Goal: Information Seeking & Learning: Find specific page/section

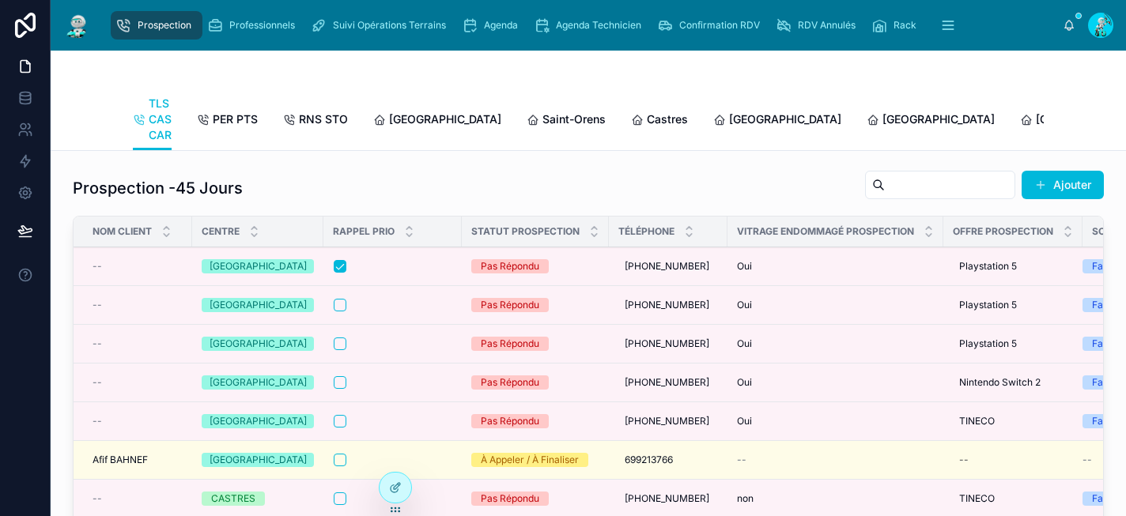
click at [240, 112] on span "PER PTS" at bounding box center [235, 120] width 45 height 16
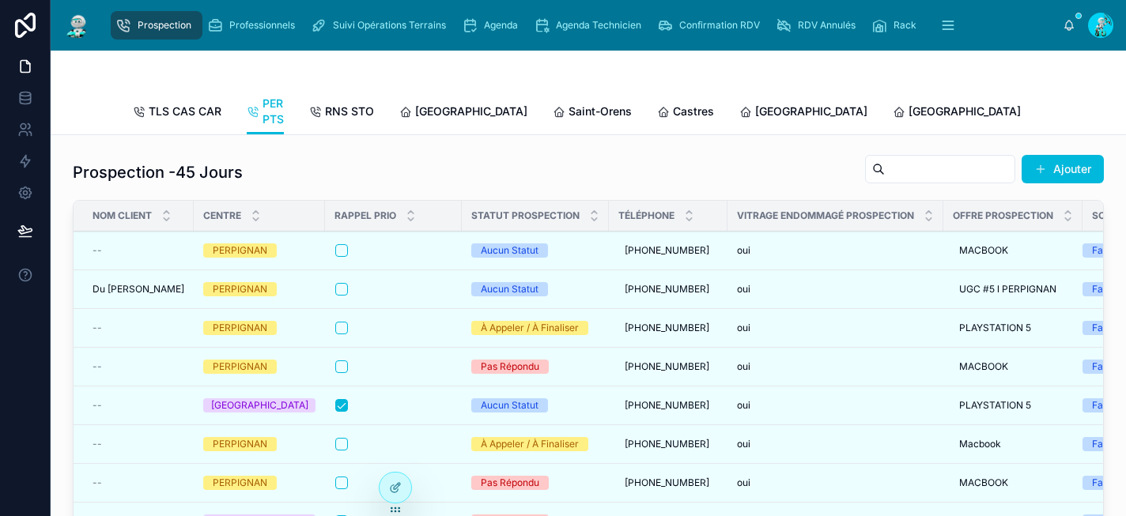
click at [350, 113] on span "RNS STO" at bounding box center [349, 112] width 49 height 16
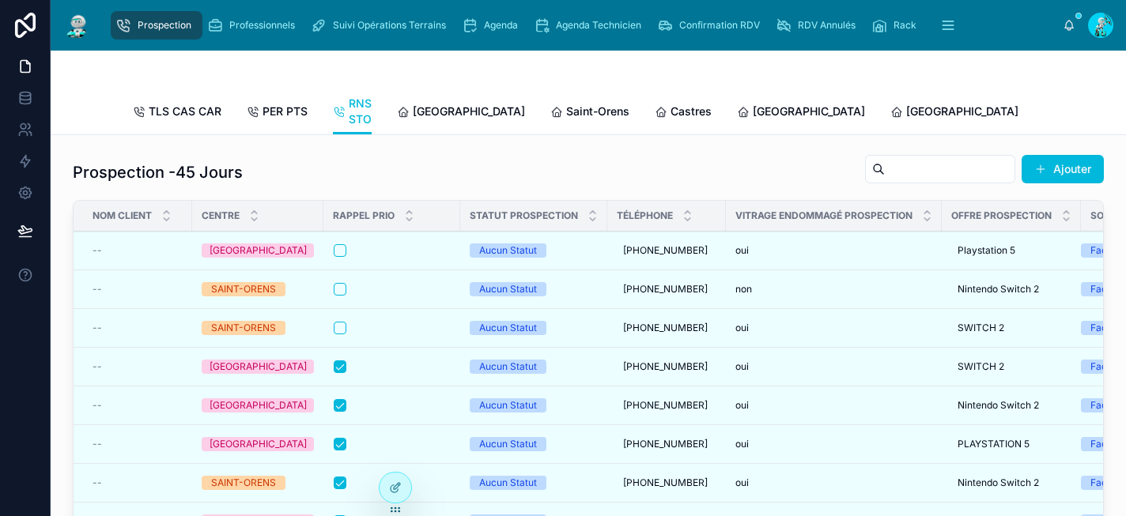
click at [506, 25] on span "Agenda" at bounding box center [501, 25] width 34 height 13
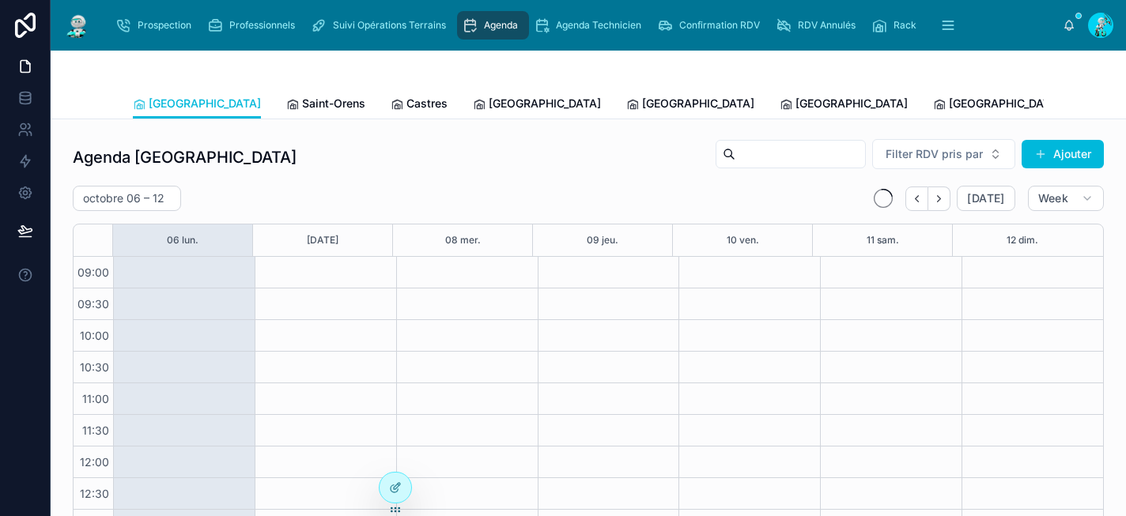
scroll to position [260, 0]
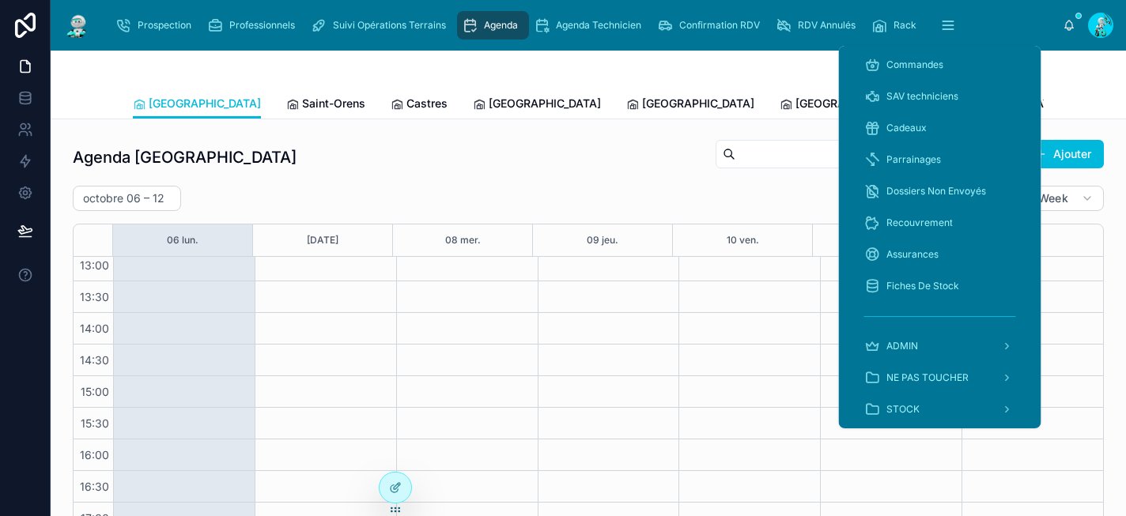
click at [948, 28] on icon "scrollable content" at bounding box center [948, 25] width 16 height 16
click at [931, 133] on div "Cadeaux" at bounding box center [940, 127] width 152 height 25
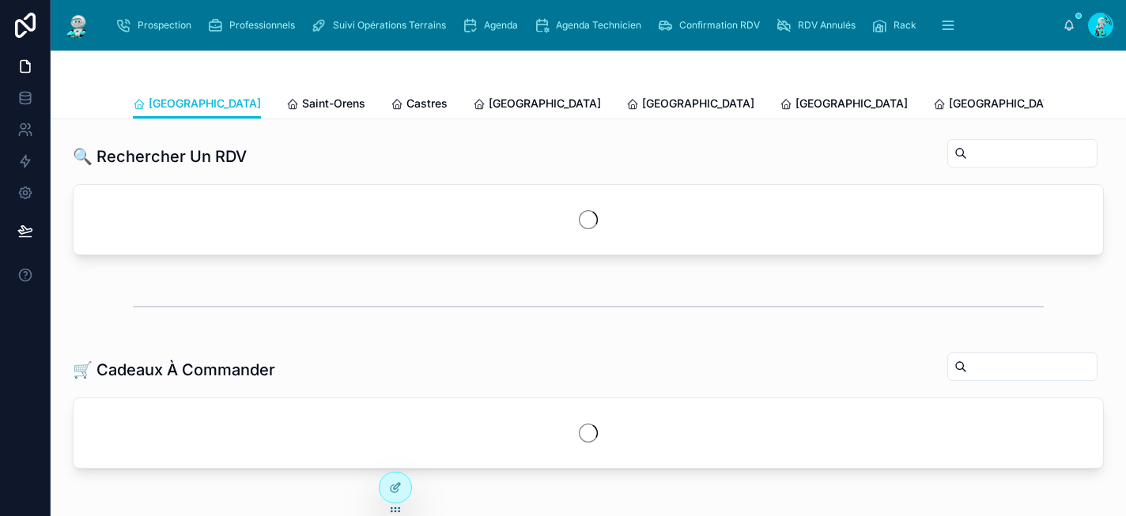
click at [688, 61] on div at bounding box center [588, 70] width 911 height 38
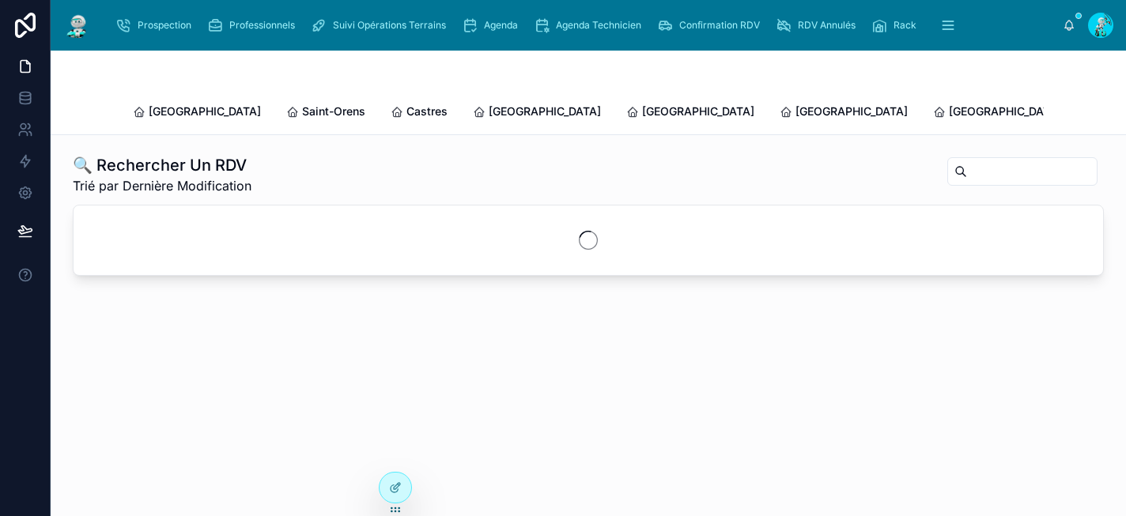
click at [982, 161] on input "text" at bounding box center [1032, 172] width 130 height 22
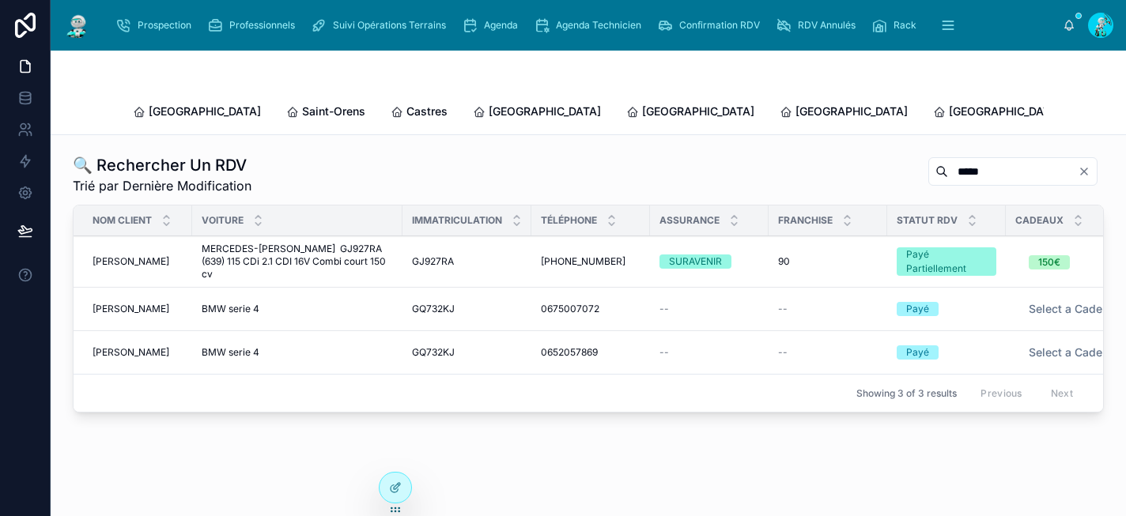
type input "*****"
click at [516, 255] on div "GJ927RA GJ927RA" at bounding box center [467, 261] width 110 height 13
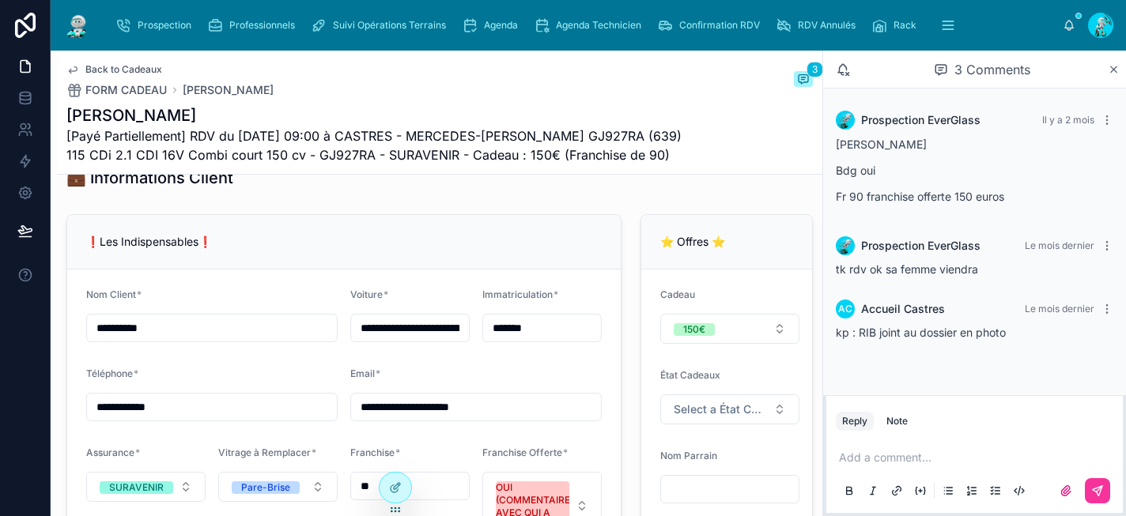
scroll to position [1149, 0]
drag, startPoint x: 202, startPoint y: 426, endPoint x: 66, endPoint y: 404, distance: 137.7
click at [66, 404] on div "**********" at bounding box center [343, 427] width 555 height 426
click at [513, 25] on span "Agenda" at bounding box center [501, 25] width 34 height 13
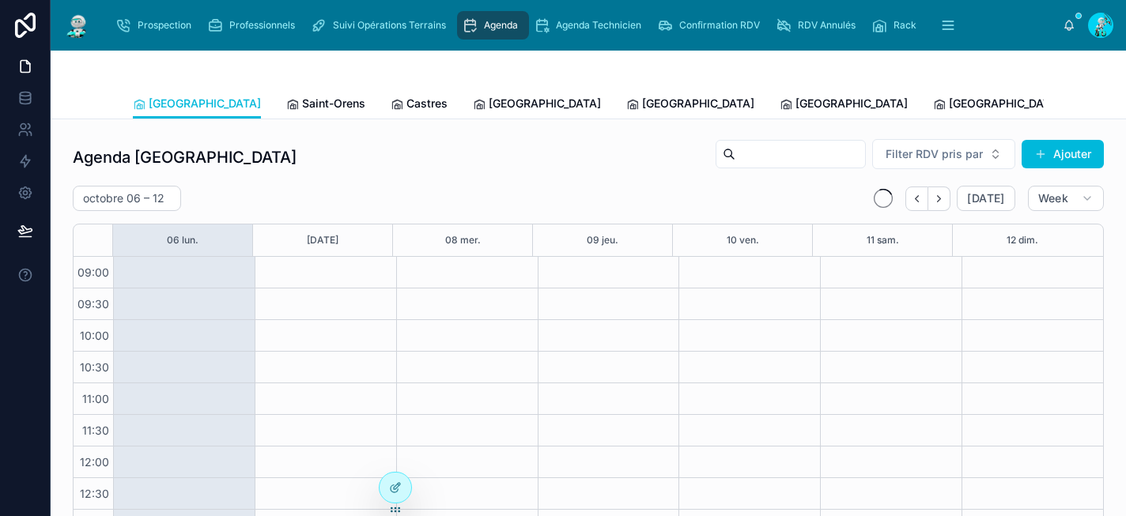
scroll to position [260, 0]
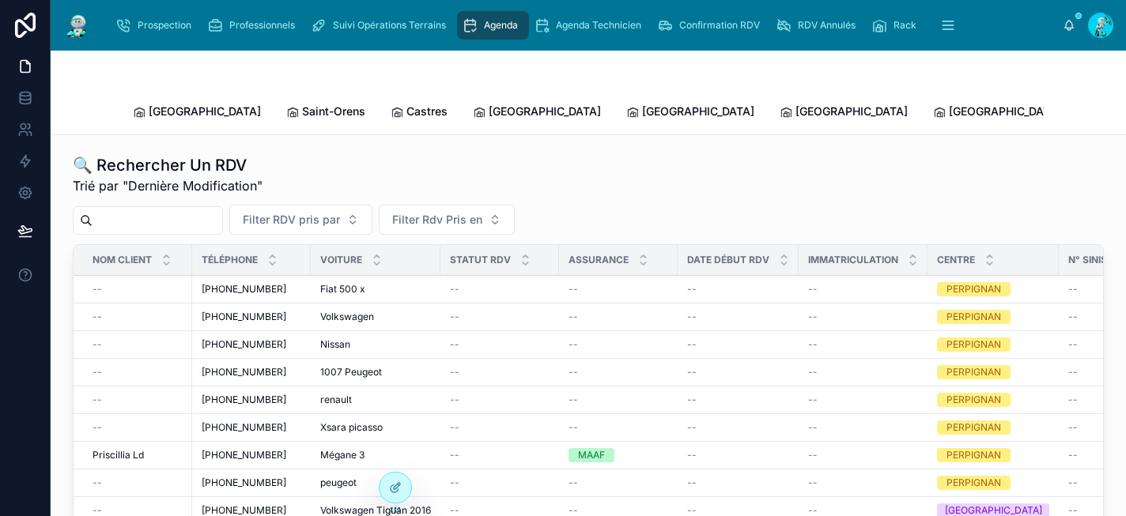
click at [144, 210] on input "text" at bounding box center [158, 221] width 130 height 22
paste input "**********"
type input "**********"
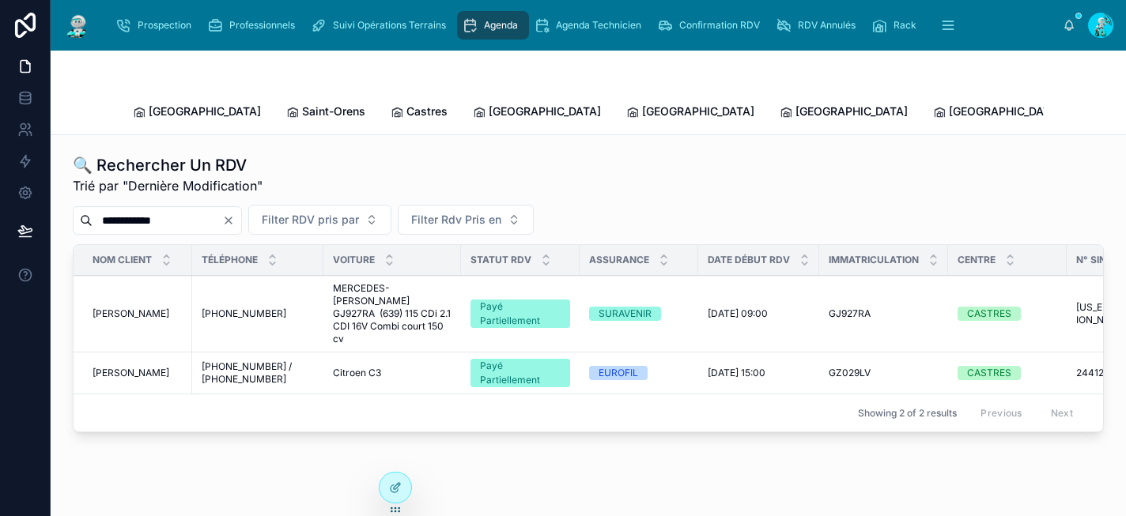
click at [407, 286] on span "MERCEDES-[PERSON_NAME] GJ927RA (639) 115 CDi 2.1 CDI 16V Combi court 150 cv" at bounding box center [392, 313] width 119 height 63
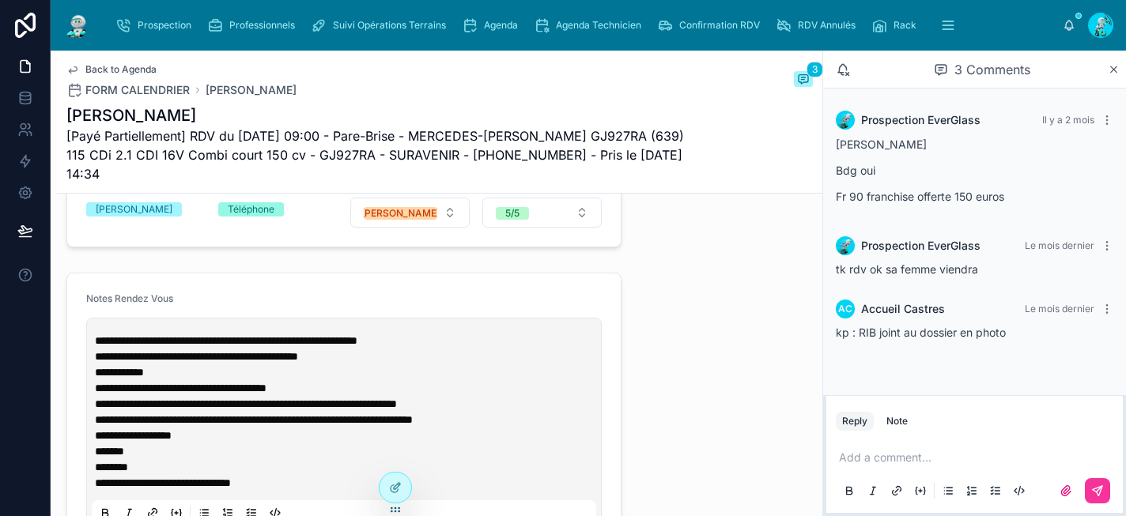
scroll to position [702, 0]
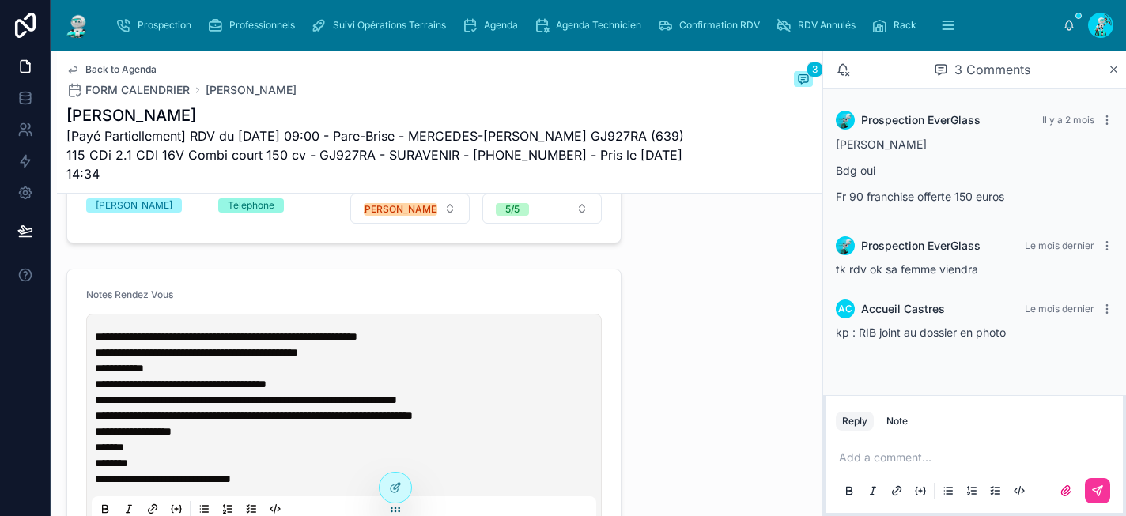
click at [482, 14] on div "Agenda" at bounding box center [493, 25] width 62 height 25
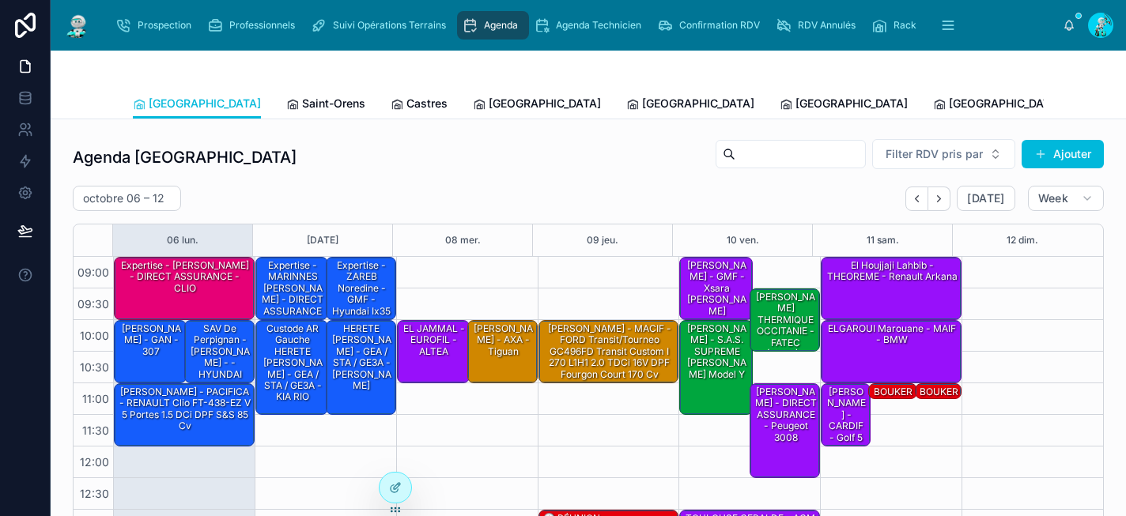
scroll to position [260, 0]
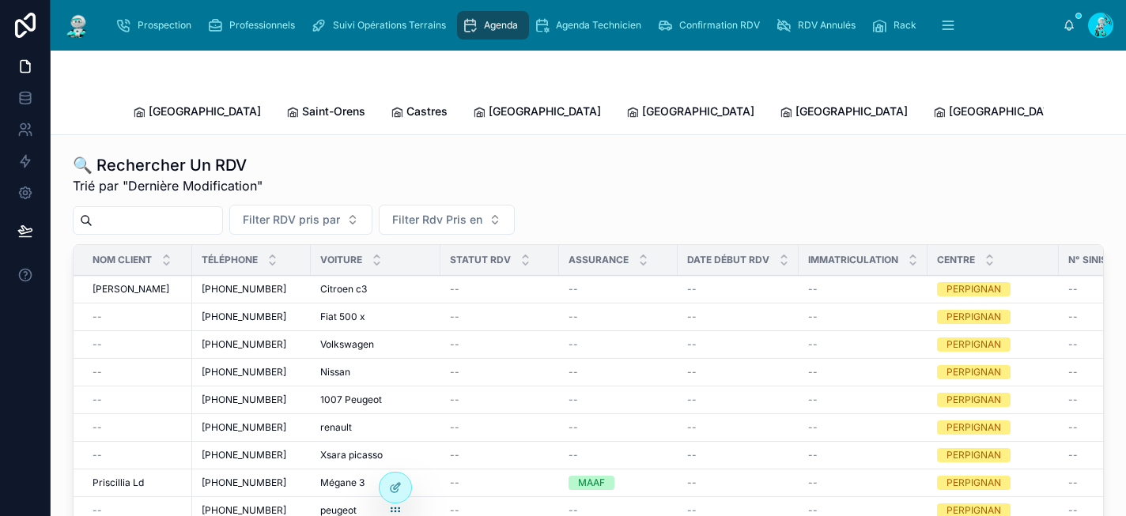
click at [166, 210] on input "text" at bounding box center [158, 221] width 130 height 22
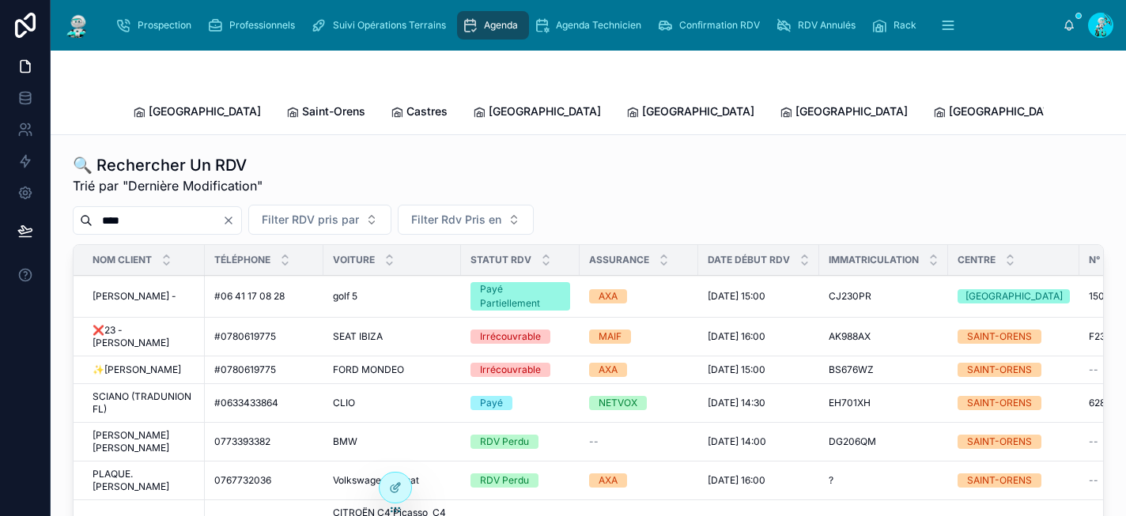
drag, startPoint x: 153, startPoint y: 207, endPoint x: 71, endPoint y: 198, distance: 82.0
click at [71, 198] on div "🔍 Rechercher Un RDV Trié par "Dernière Modification" **** Filter RDV pris par F…" at bounding box center [588, 389] width 1050 height 482
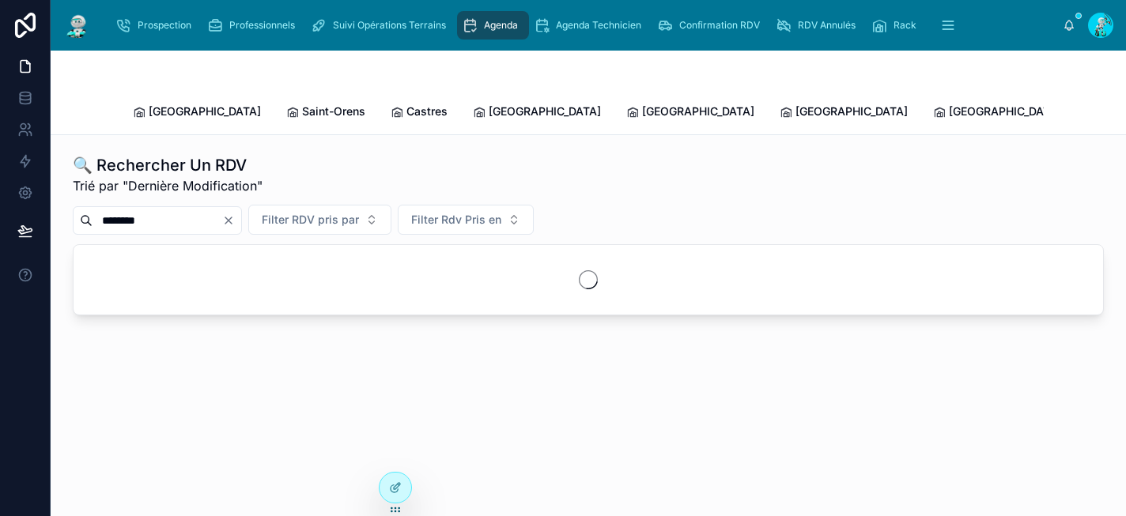
type input "********"
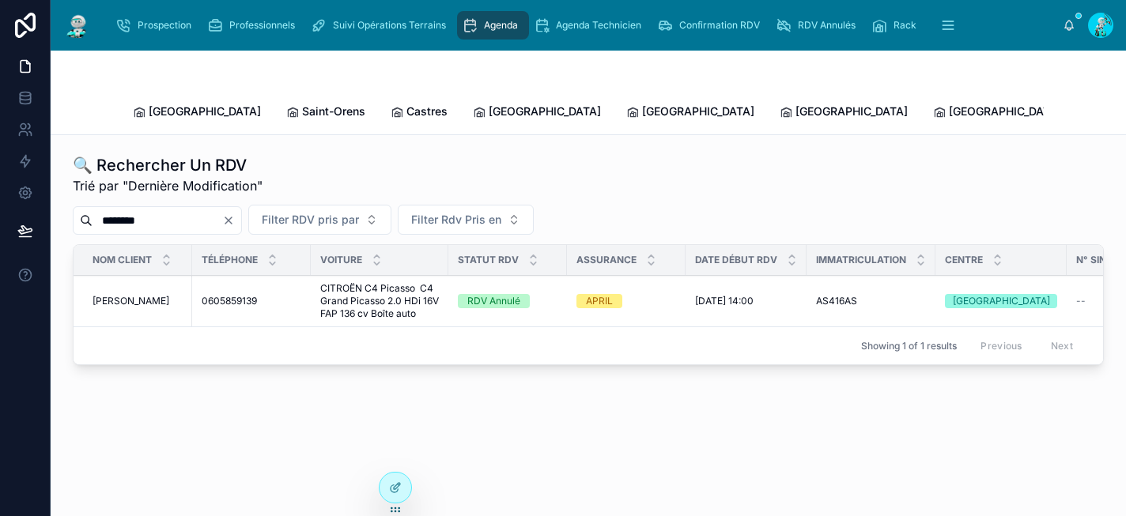
click at [227, 295] on span "0605859139" at bounding box center [229, 301] width 55 height 13
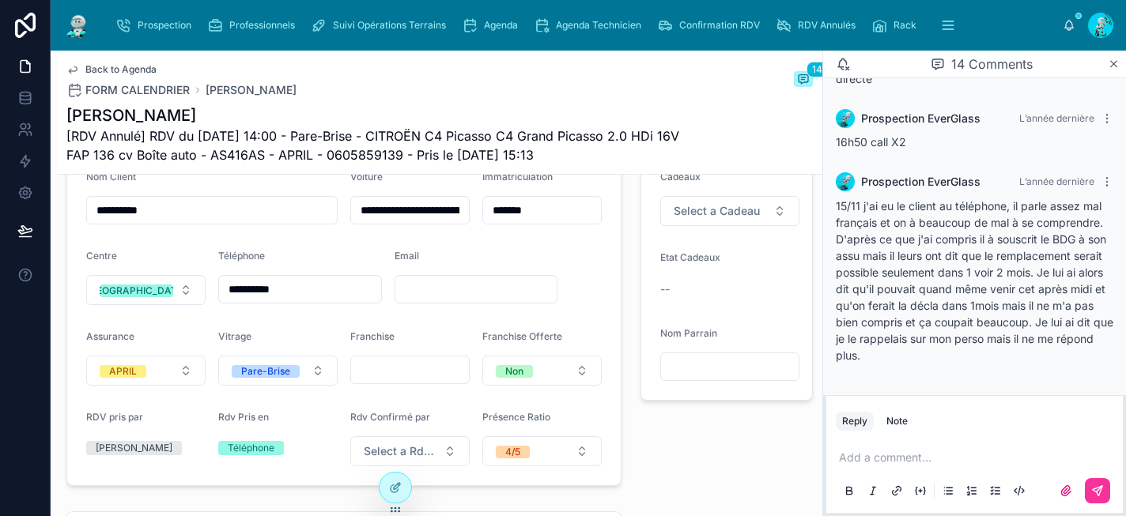
scroll to position [431, 0]
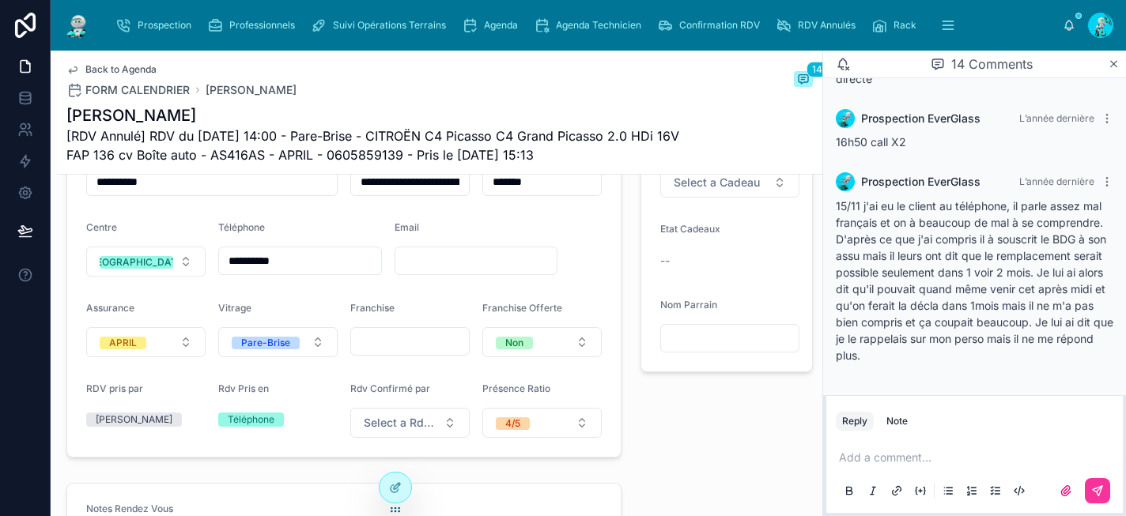
drag, startPoint x: 331, startPoint y: 274, endPoint x: 199, endPoint y: 253, distance: 134.6
click at [199, 253] on form "**********" at bounding box center [344, 290] width 554 height 334
click at [750, 426] on div "⭐ Offres ⭐ Cadeaux Select a Cadeau Etat Cadeaux -- Nom Parrain" at bounding box center [726, 263] width 191 height 403
click at [149, 16] on div "Prospection" at bounding box center [156, 25] width 82 height 25
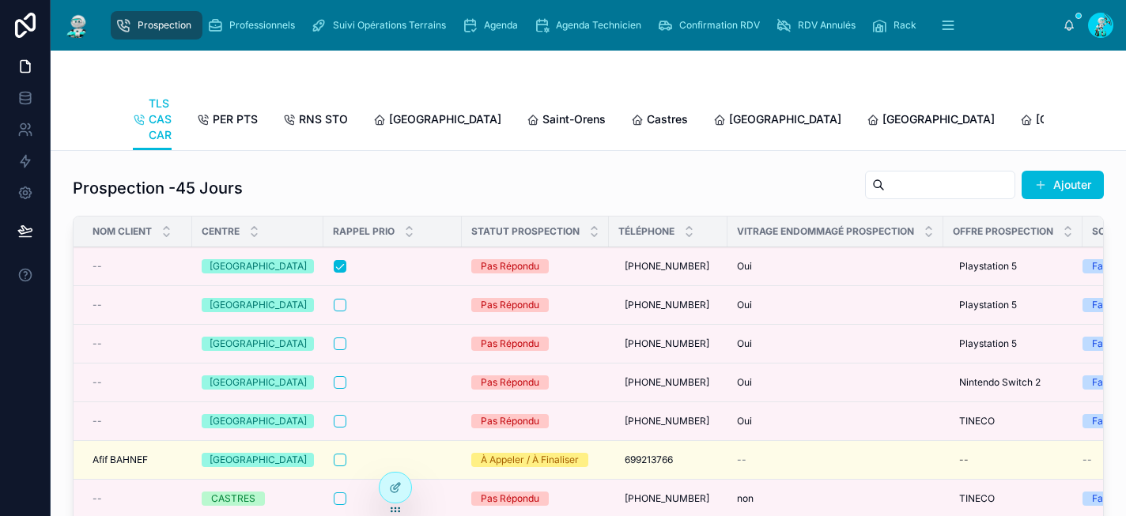
click at [543, 121] on span "Saint-Orens" at bounding box center [574, 120] width 63 height 16
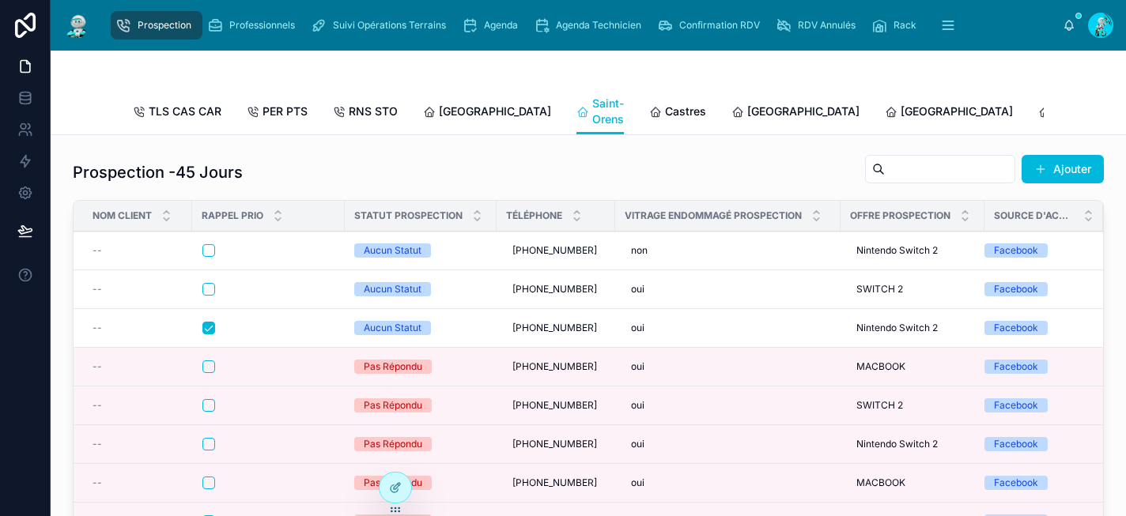
click at [1054, 113] on span "[GEOGRAPHIC_DATA]" at bounding box center [1110, 112] width 112 height 16
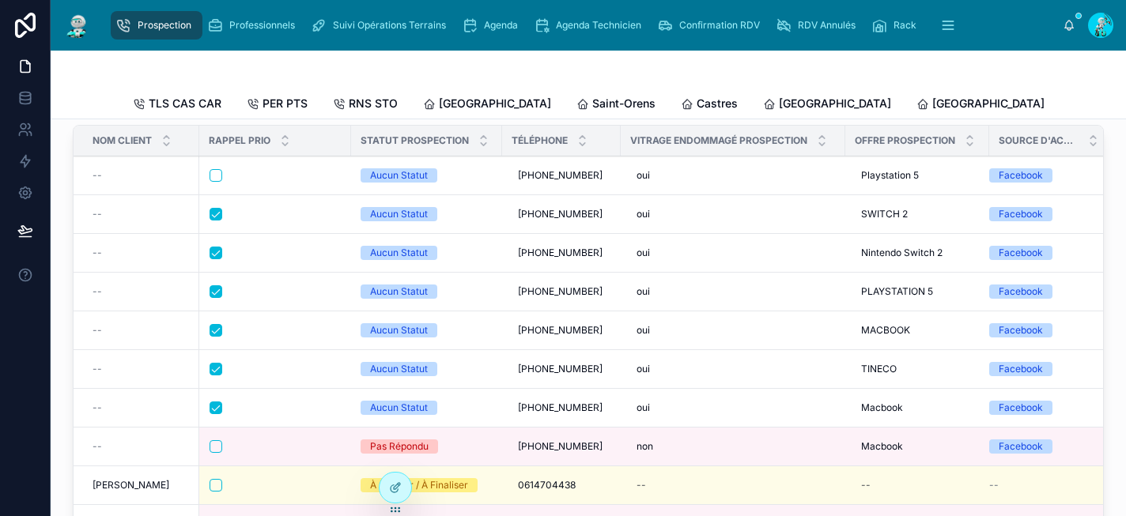
scroll to position [59, 0]
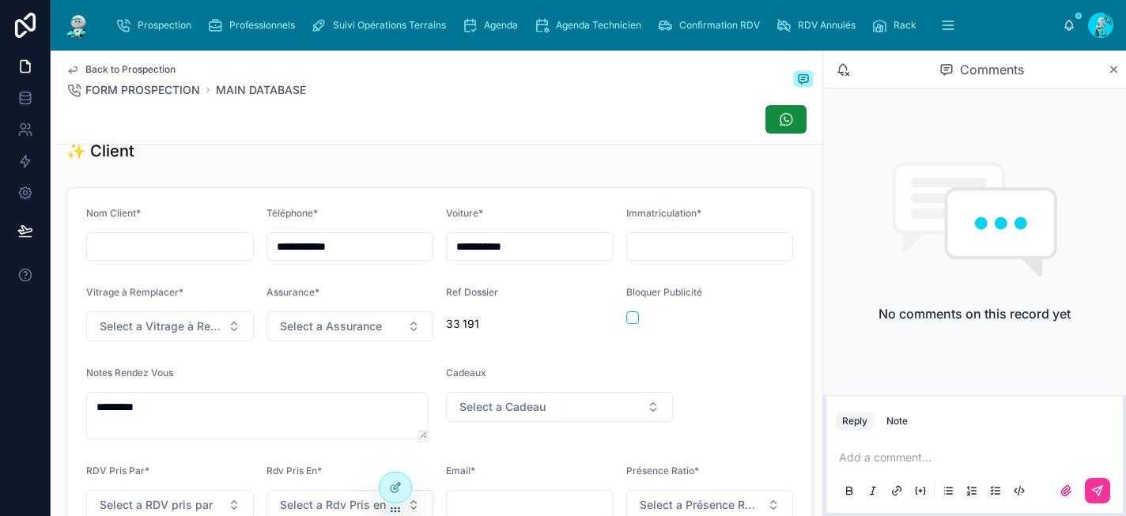
scroll to position [102, 0]
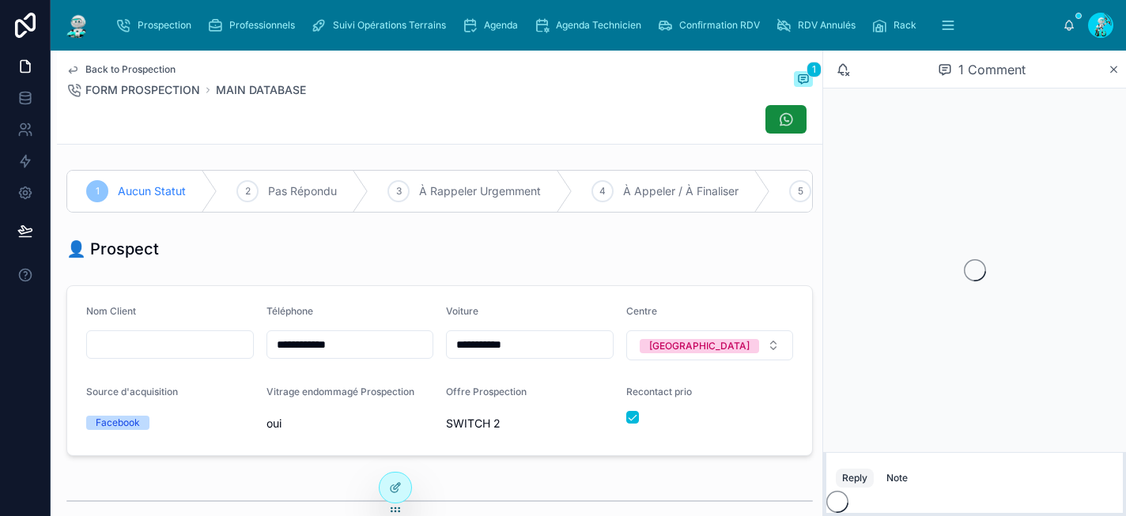
scroll to position [244, 0]
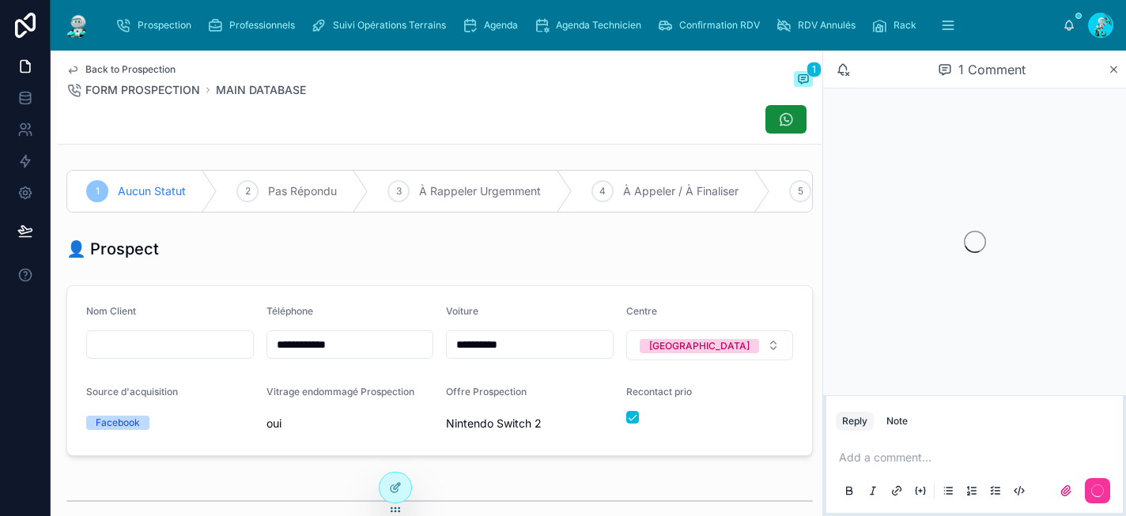
scroll to position [244, 0]
